Goal: Obtain resource: Obtain resource

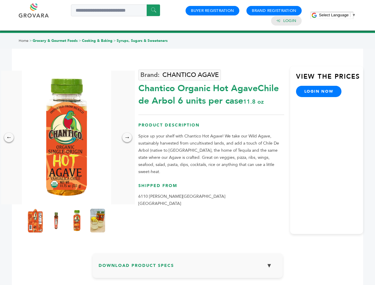
click at [338, 15] on span "Select Language" at bounding box center [334, 15] width 30 height 4
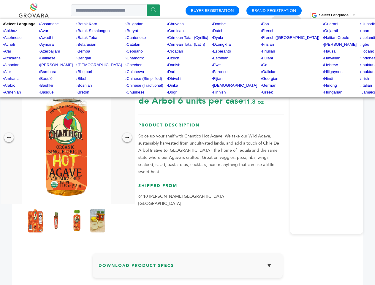
click at [67, 138] on img at bounding box center [66, 138] width 89 height 134
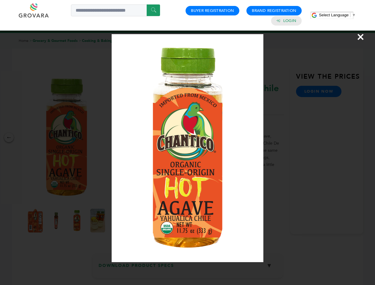
click at [9, 138] on div "×" at bounding box center [187, 142] width 375 height 285
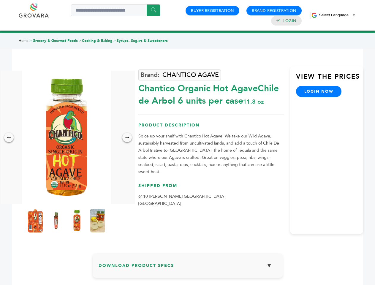
click at [127, 138] on div "→" at bounding box center [127, 138] width 10 height 10
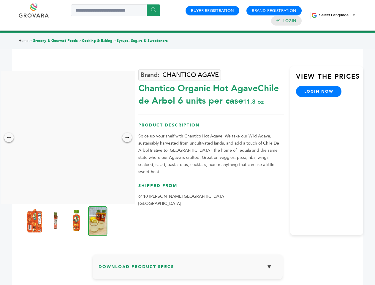
click at [35, 221] on img at bounding box center [34, 221] width 15 height 24
click at [0, 0] on div "×" at bounding box center [0, 0] width 0 height 0
click at [77, 221] on img at bounding box center [76, 221] width 15 height 24
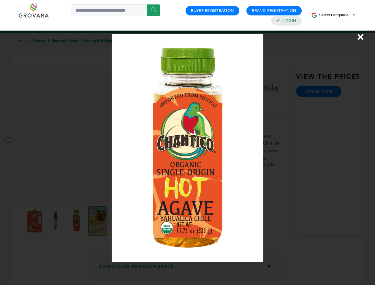
click at [98, 221] on div "×" at bounding box center [187, 142] width 375 height 285
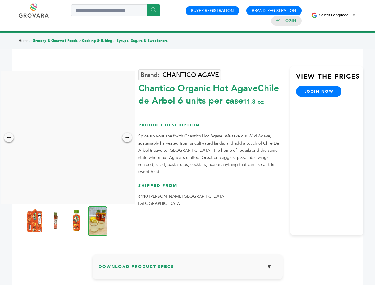
click at [188, 268] on h3 "Download Product Specs ▼" at bounding box center [188, 269] width 178 height 17
